Goal: Task Accomplishment & Management: Use online tool/utility

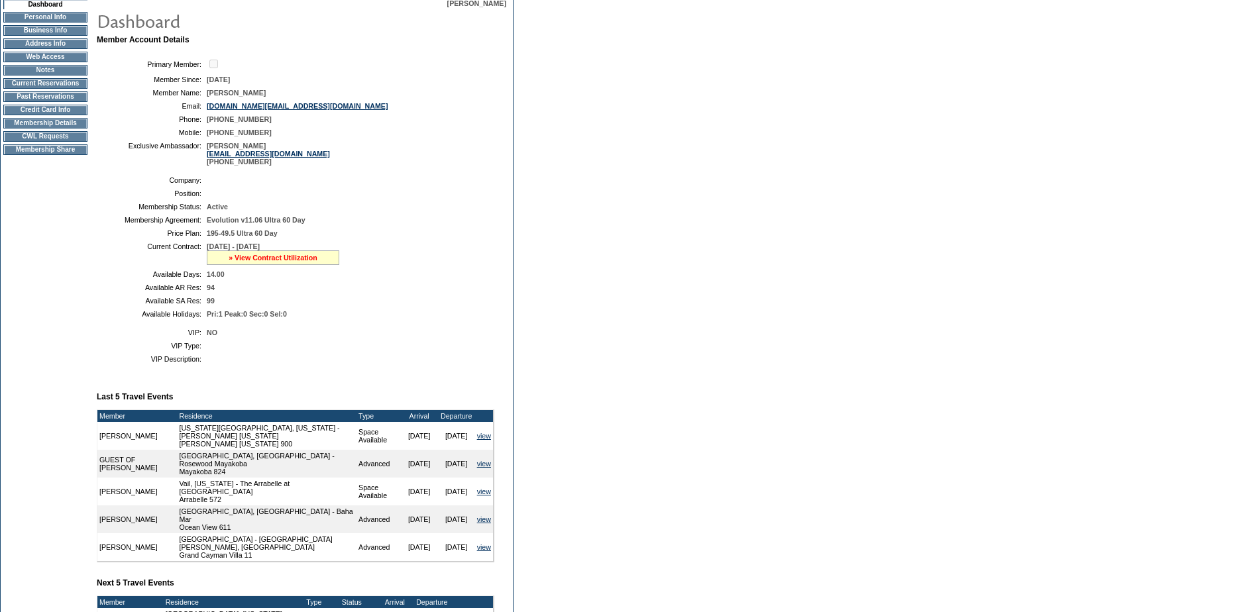
scroll to position [127, 0]
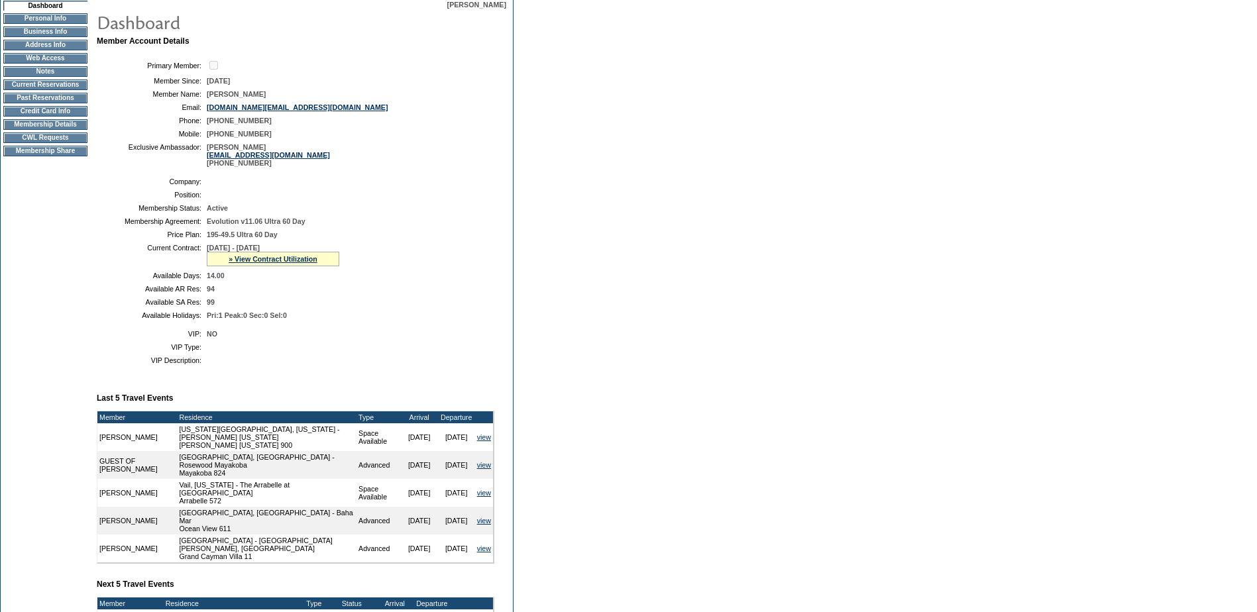
click at [52, 86] on td "Current Reservations" at bounding box center [45, 85] width 84 height 11
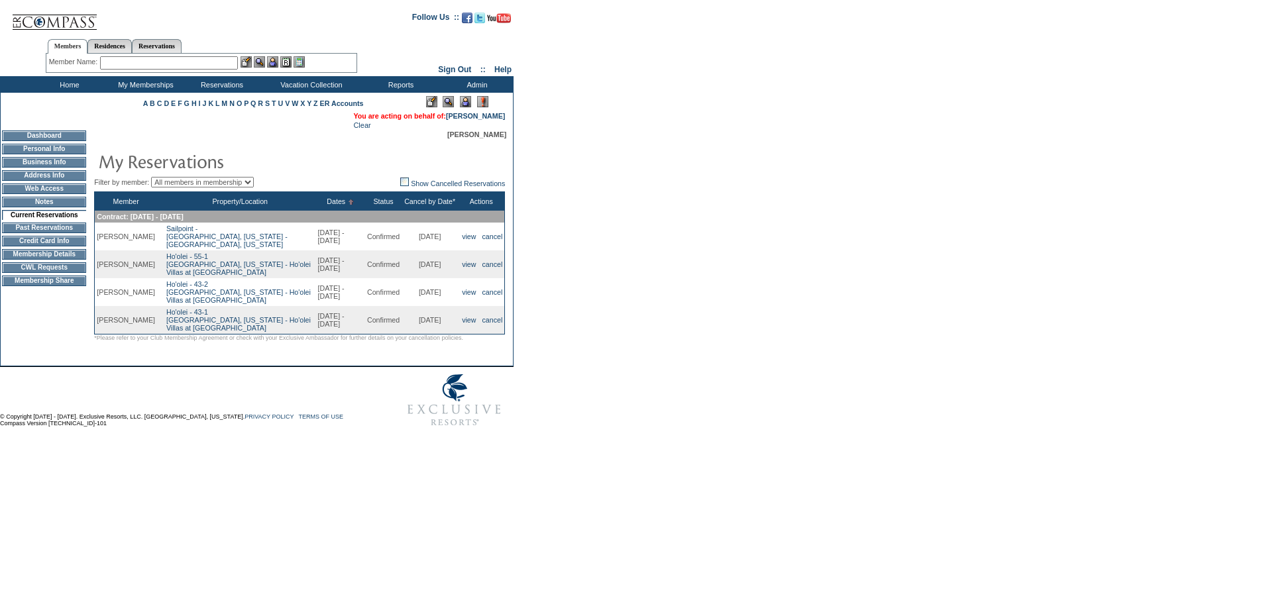
click at [15, 273] on td "CWL Requests" at bounding box center [44, 267] width 84 height 11
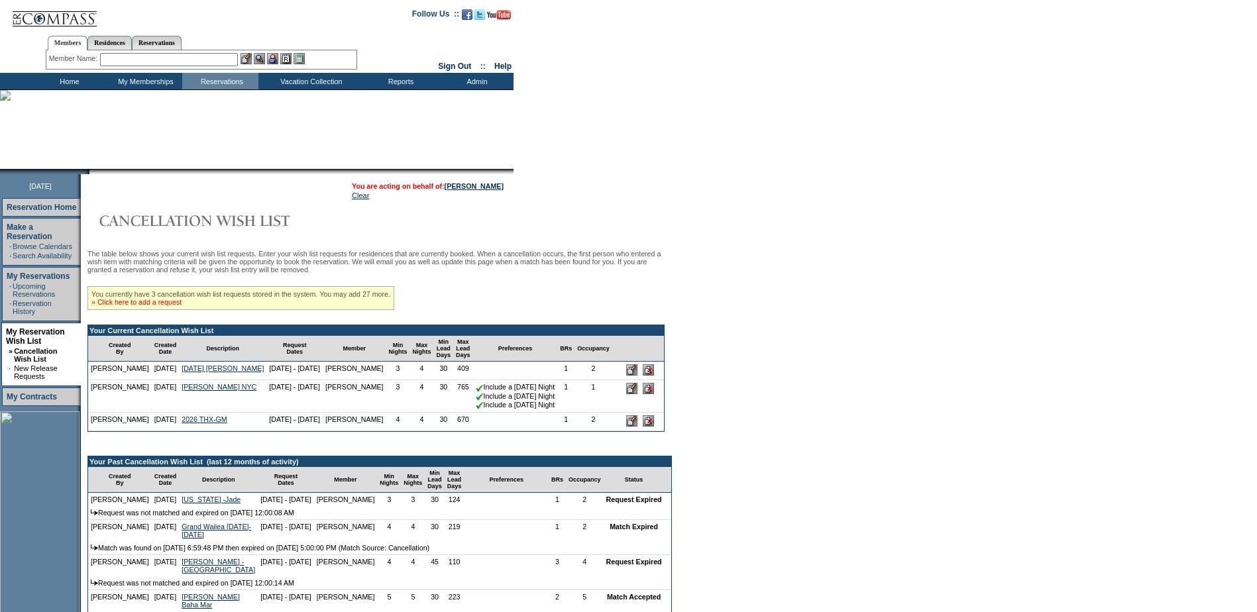
click at [182, 305] on link "» Click here to add a request" at bounding box center [136, 302] width 90 height 8
